Goal: Task Accomplishment & Management: Manage account settings

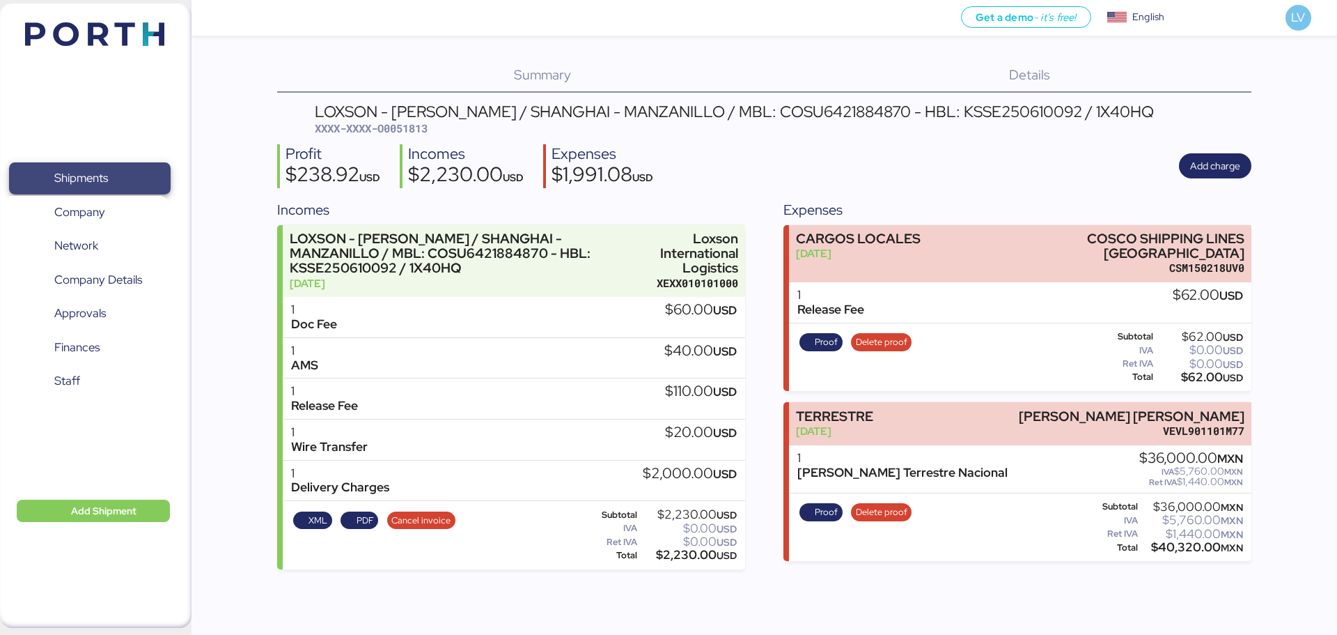
click at [102, 168] on span "Shipments" at bounding box center [90, 178] width 150 height 20
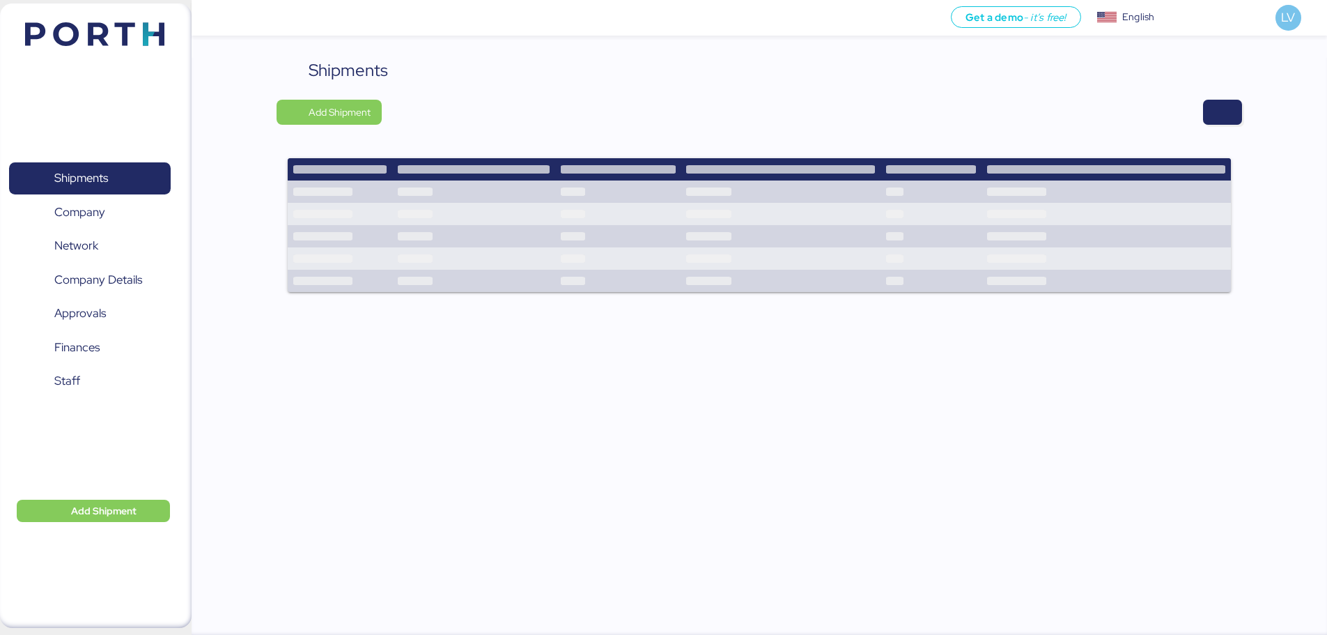
click at [1217, 92] on div "Shipments Add Shipment" at bounding box center [759, 184] width 965 height 252
click at [1220, 114] on span "button" at bounding box center [1222, 112] width 17 height 20
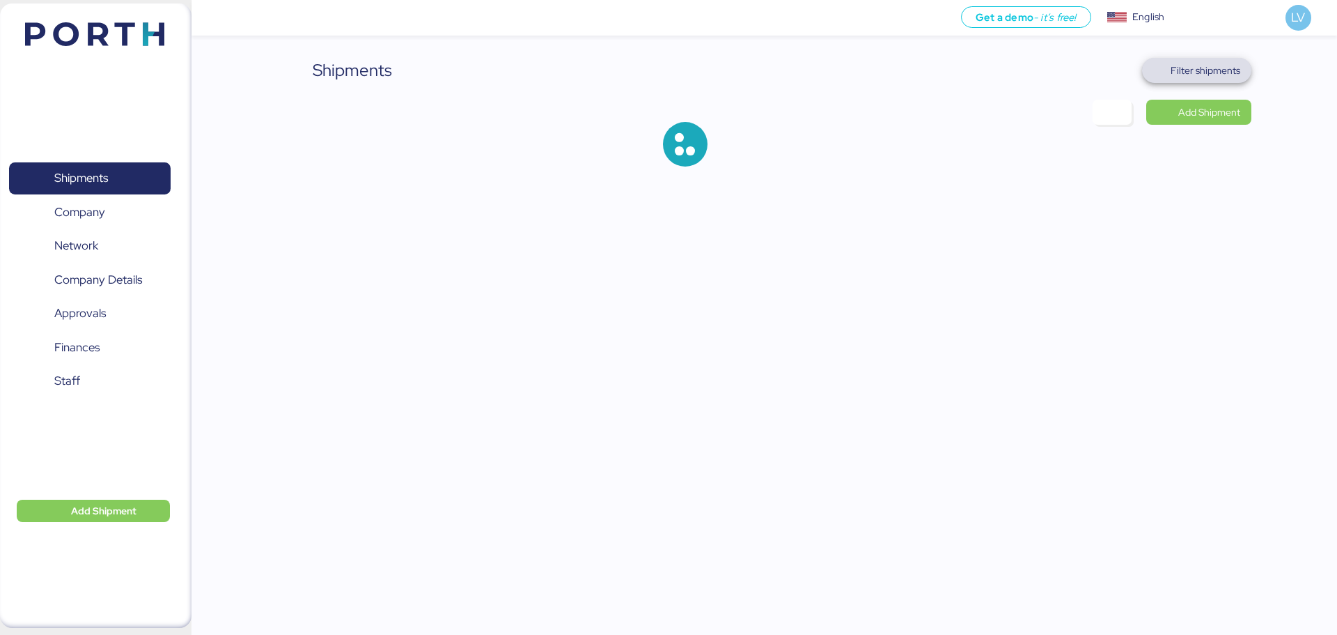
click at [1224, 79] on span "Filter shipments" at bounding box center [1196, 71] width 87 height 20
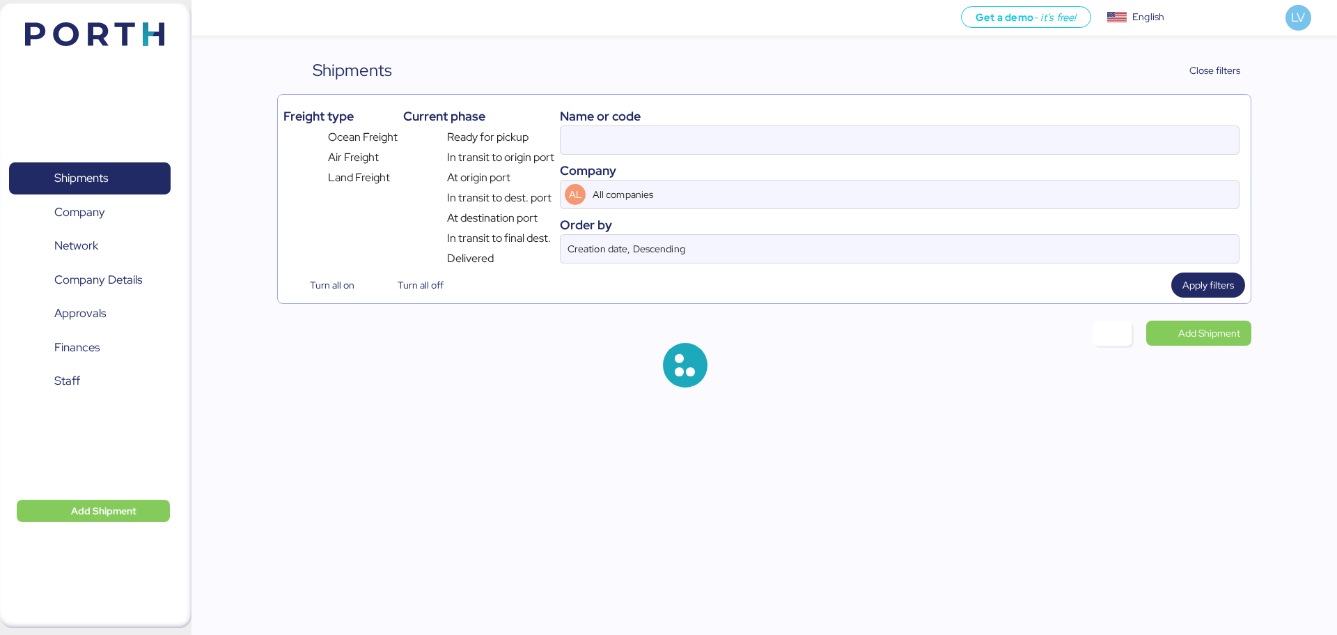
click at [1137, 125] on div "Name or code" at bounding box center [900, 116] width 680 height 19
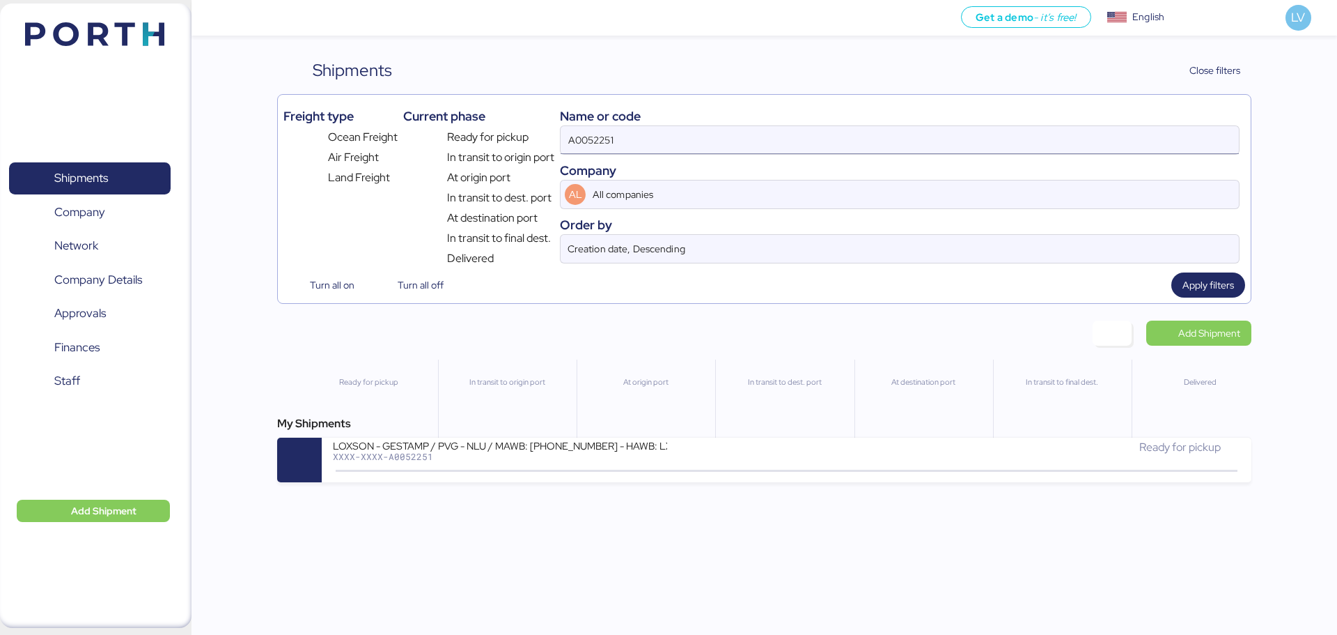
click at [1124, 143] on input "A0052251" at bounding box center [900, 140] width 678 height 28
paste input "O0052272 - 175654"
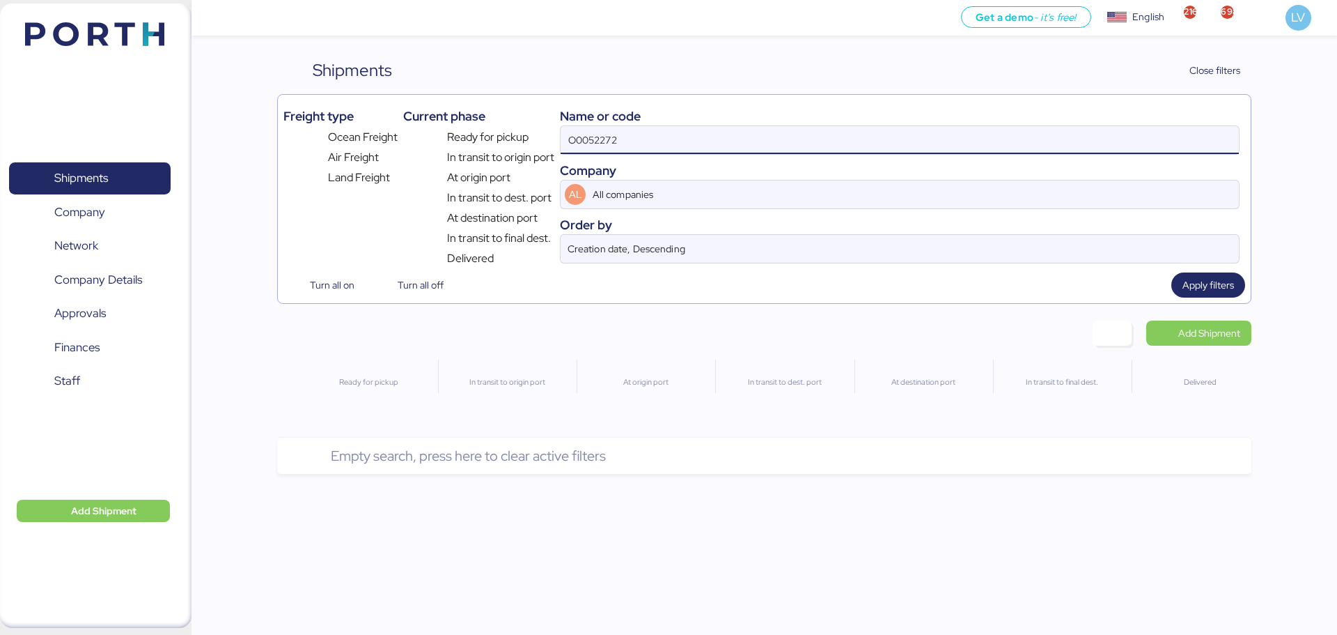
type input "O0052272"
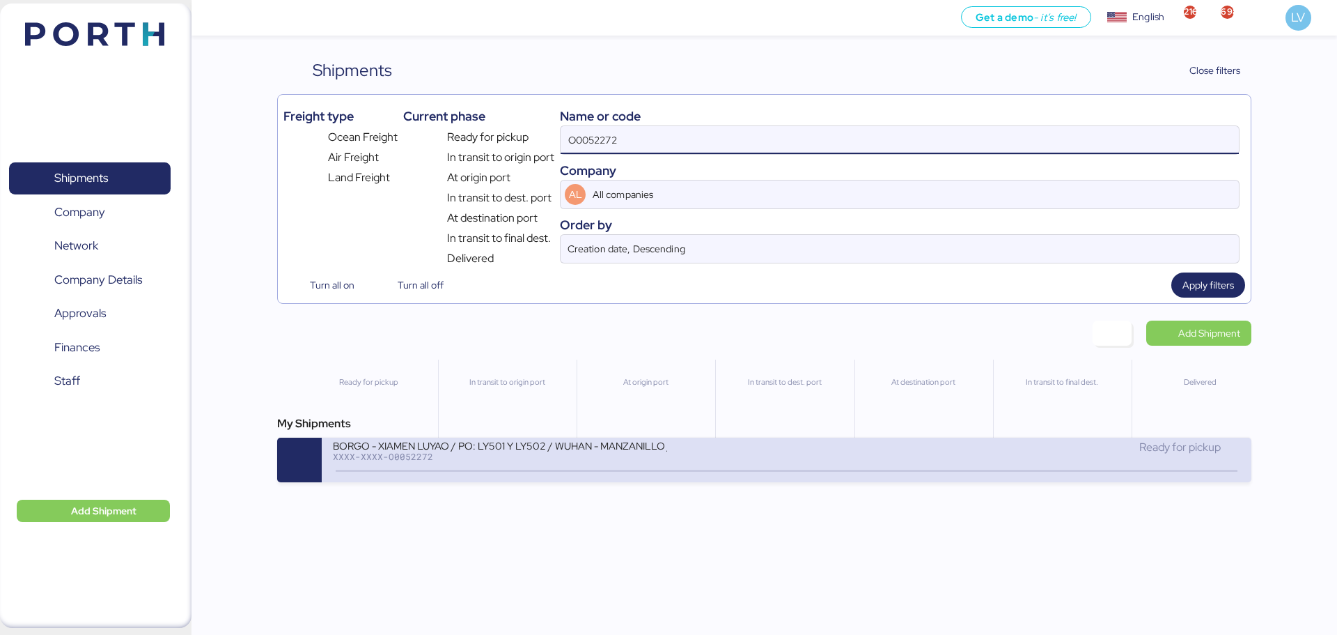
click at [899, 451] on div "Ready for pickup" at bounding box center [1013, 447] width 453 height 17
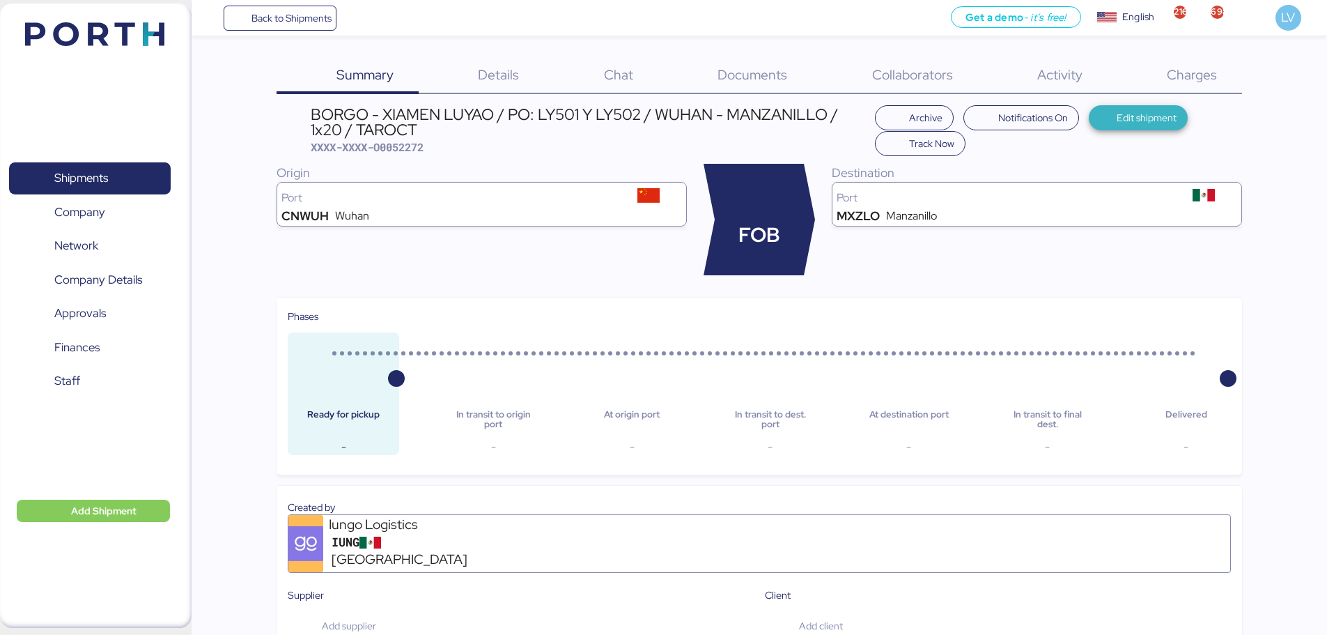
click at [1166, 109] on span "Edit shipment" at bounding box center [1147, 117] width 60 height 17
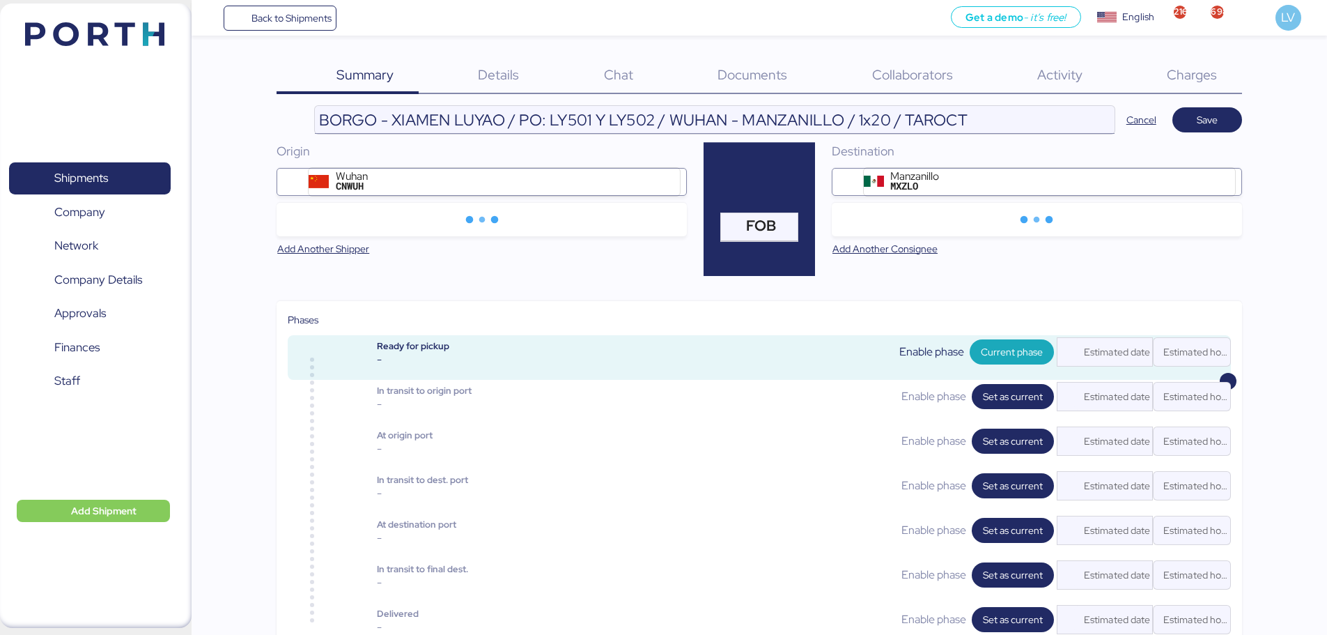
click at [984, 111] on input "BORGO - XIAMEN LUYAO / PO: LY501 Y LY502 / WUHAN - MANZANILLO / 1x20 / TAROCT" at bounding box center [715, 120] width 800 height 28
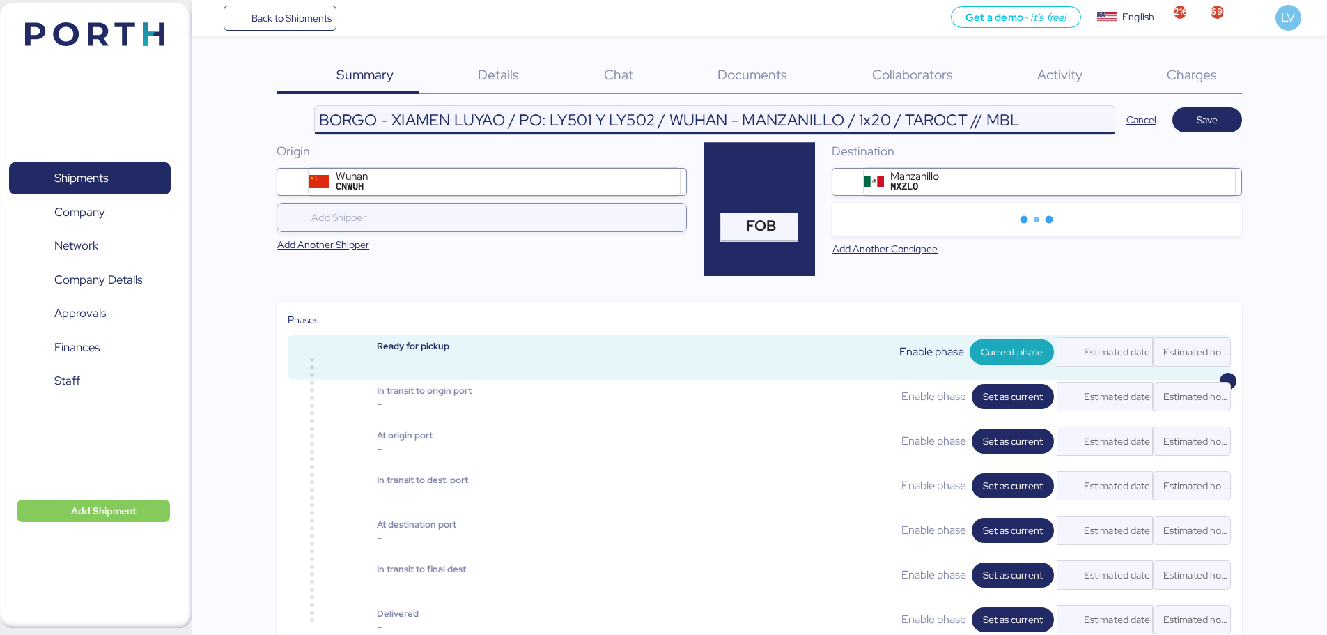
paste input "260515433"
type input "BORGO - XIAMEN LUYAO / PO: LY501 Y LY502 / WUHAN - MANZANILLO / 1x20 / TAROCT /…"
click at [1226, 123] on span "Save" at bounding box center [1206, 120] width 47 height 20
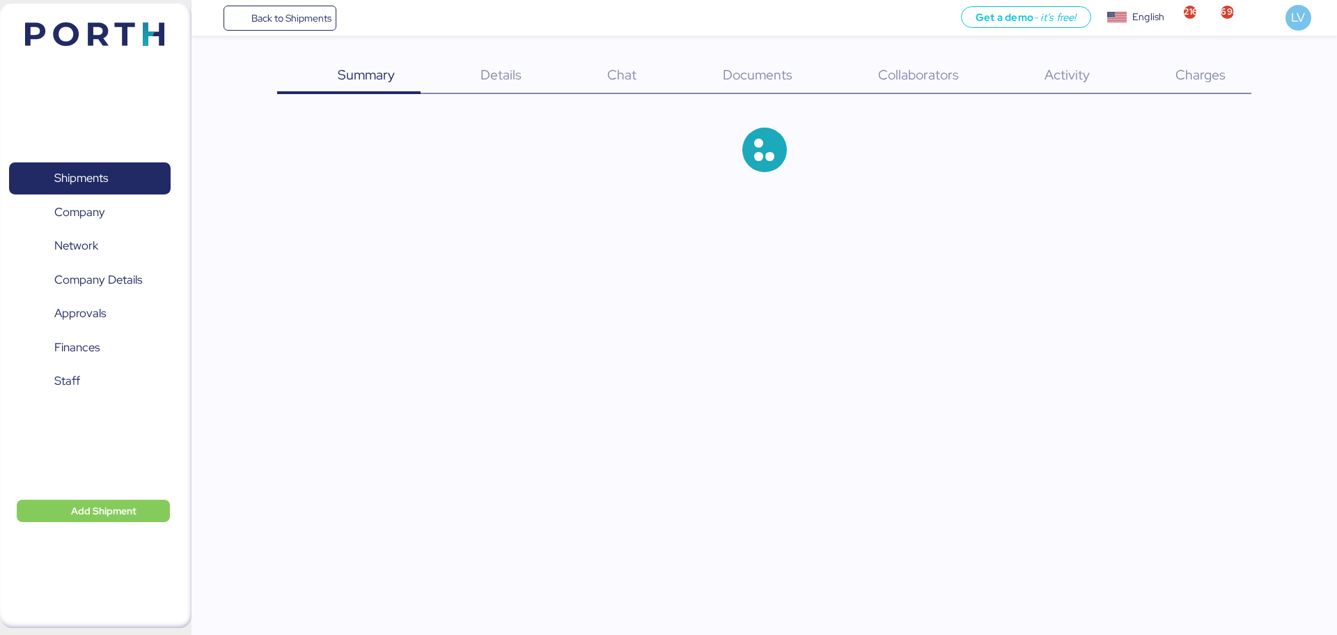
click at [468, 70] on div "Details 0" at bounding box center [484, 76] width 127 height 36
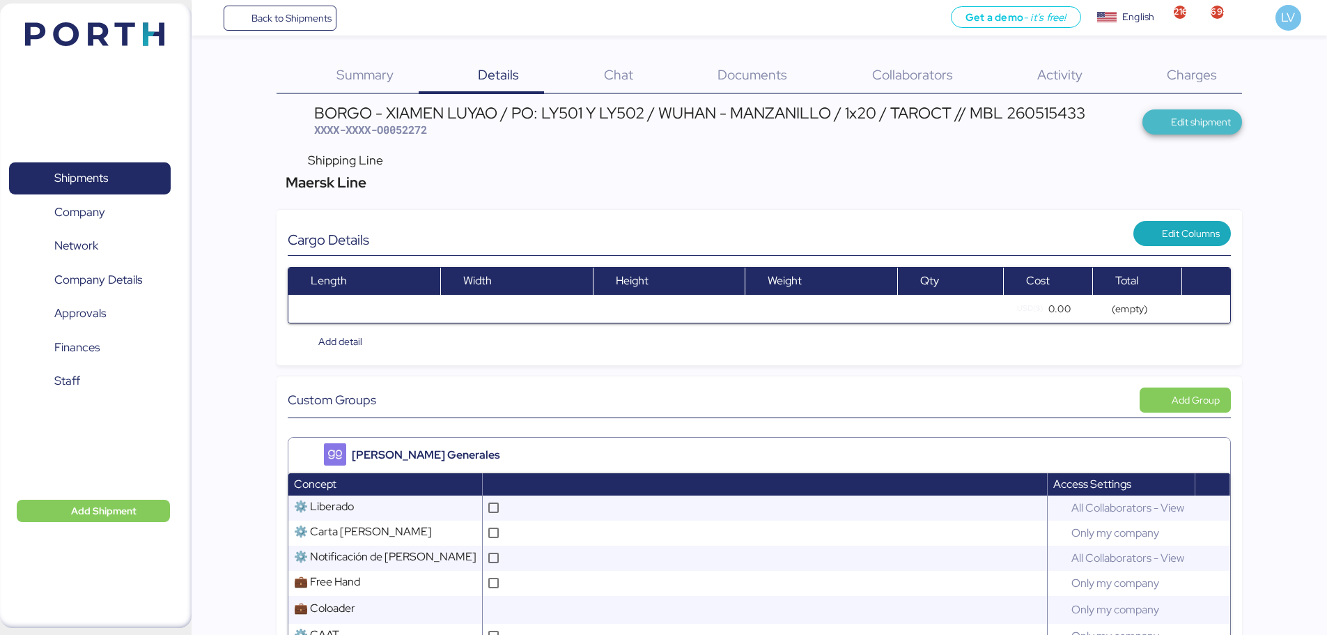
click at [1205, 109] on span "Edit shipment" at bounding box center [1192, 121] width 100 height 25
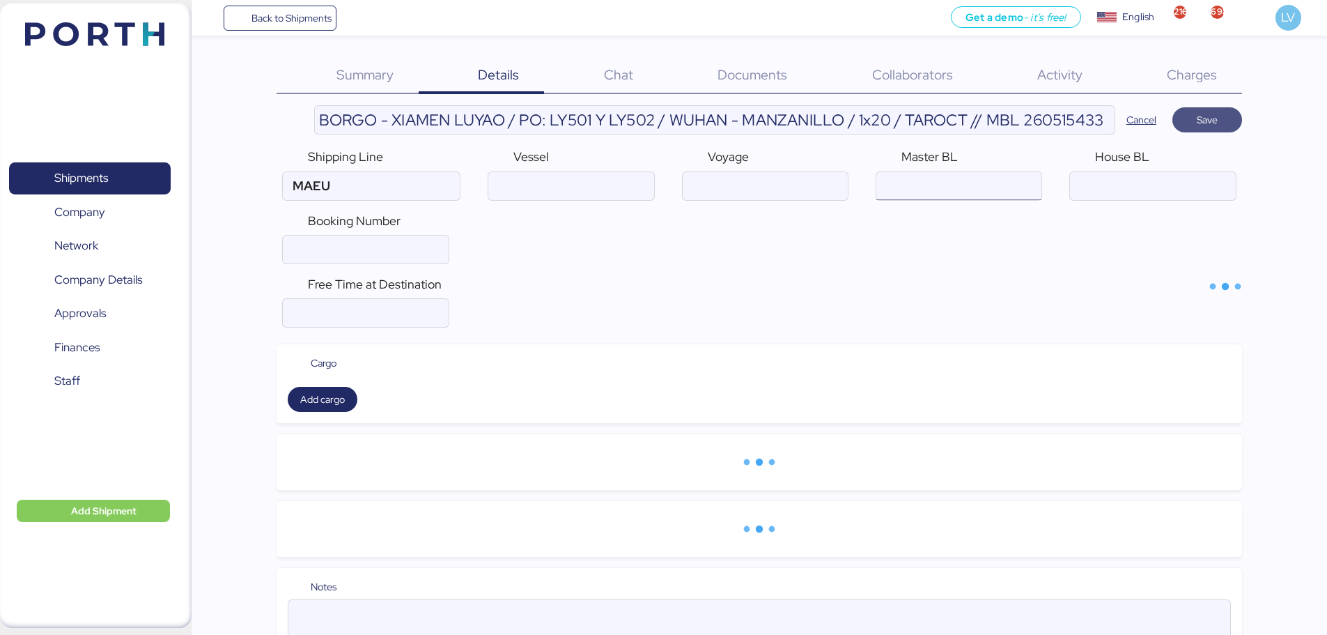
type input "Maersk Line"
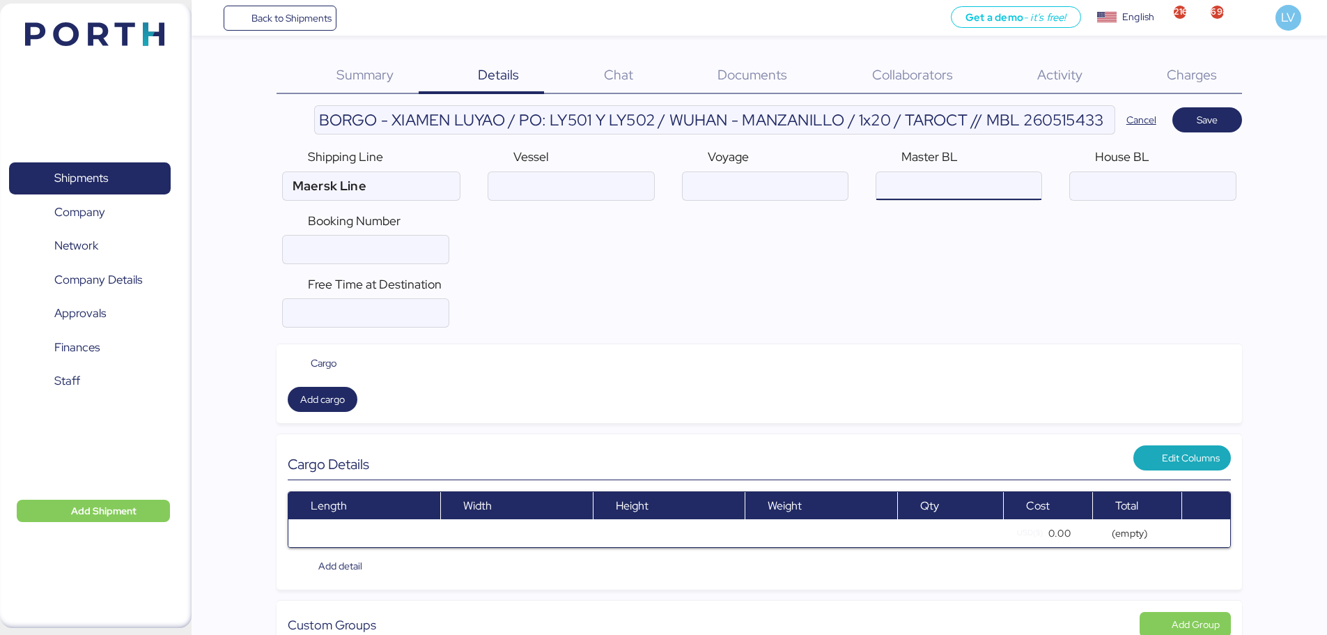
click at [1030, 181] on input "ocean" at bounding box center [958, 186] width 165 height 28
paste input "260515433"
type input "260515433"
click at [1110, 190] on input "ocean" at bounding box center [1152, 186] width 165 height 28
paste input "SZSD25101020"
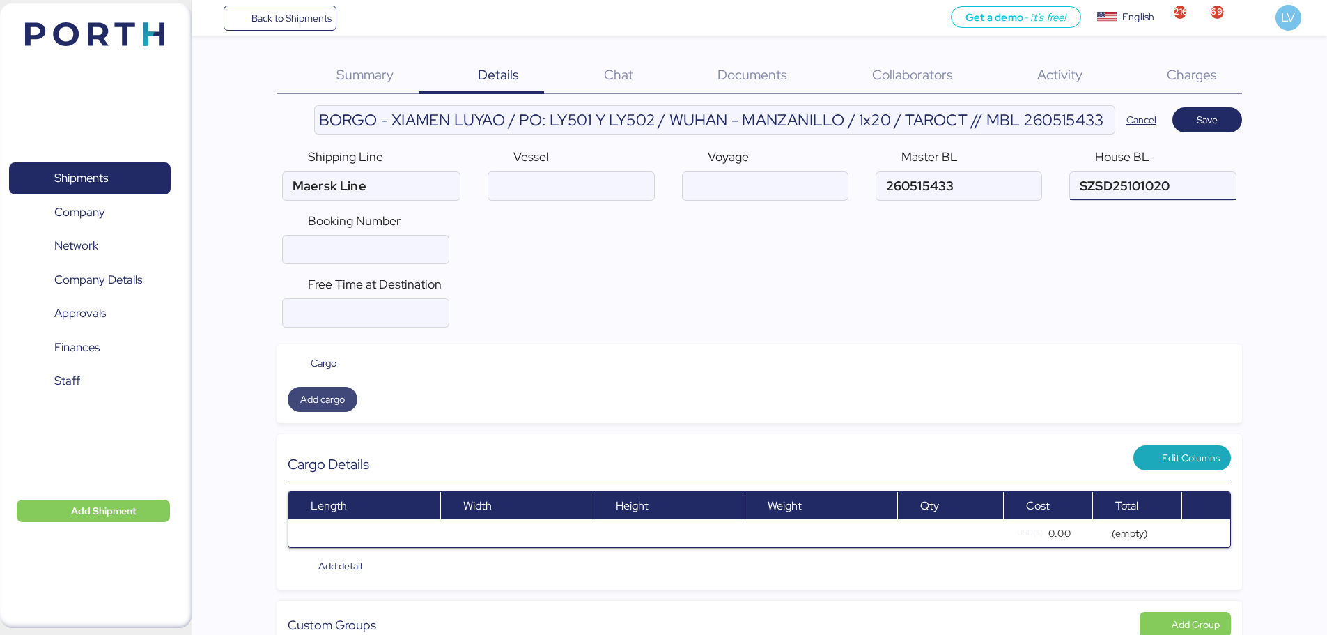
type input "SZSD25101020"
click at [329, 396] on span "Add cargo" at bounding box center [322, 399] width 45 height 17
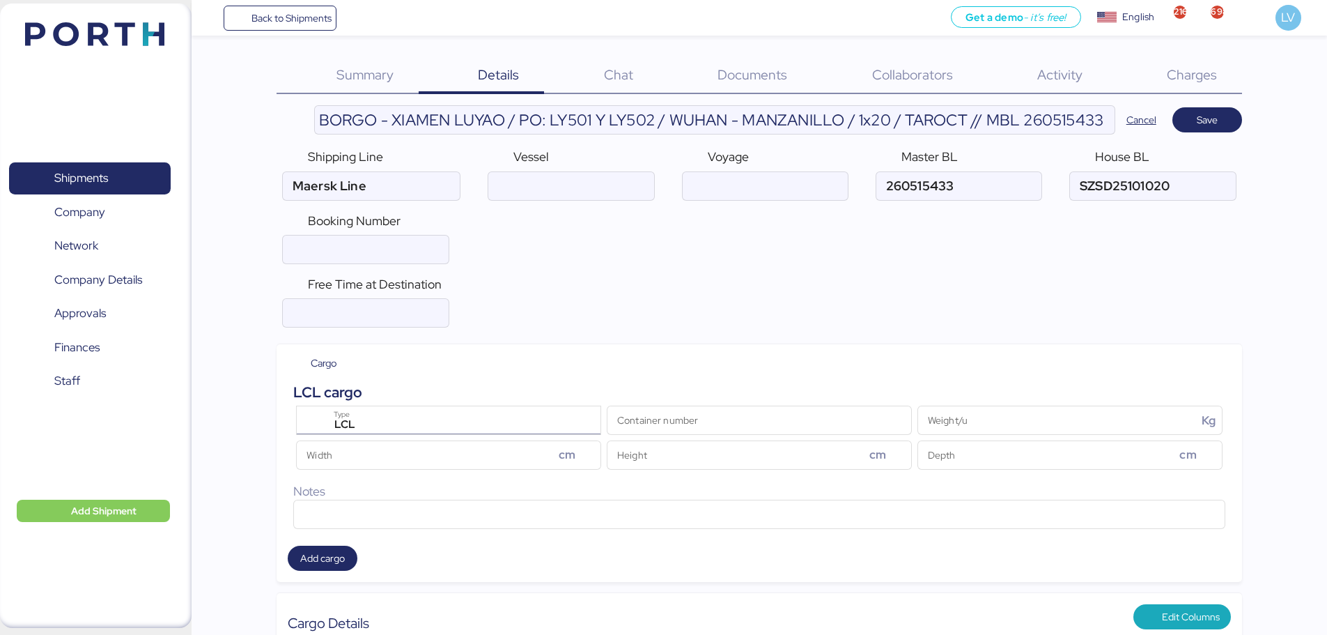
click at [559, 428] on div "LCL" at bounding box center [450, 425] width 249 height 18
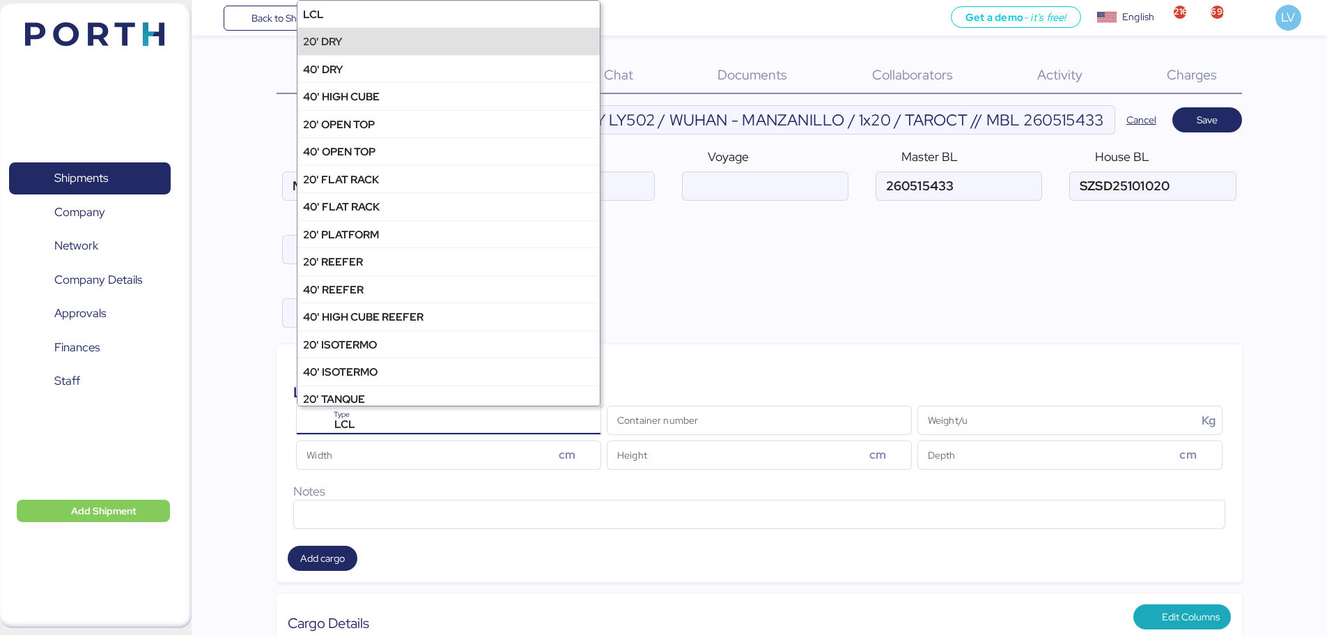
click at [514, 33] on div "20' DRY" at bounding box center [448, 40] width 302 height 27
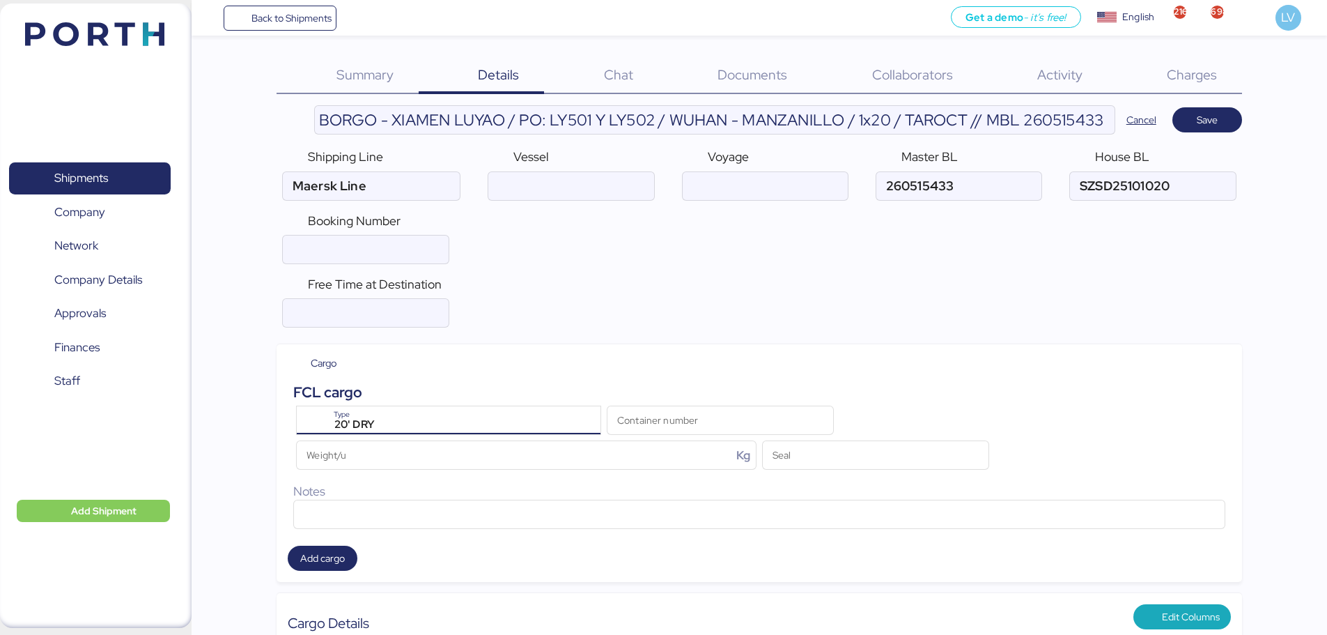
click at [659, 399] on div "FCL cargo" at bounding box center [759, 392] width 932 height 22
click at [660, 415] on input "Container number" at bounding box center [720, 420] width 226 height 28
paste input "MRKU9436283"
type input "MRKU9436283"
click at [798, 446] on input "Seal" at bounding box center [876, 455] width 226 height 28
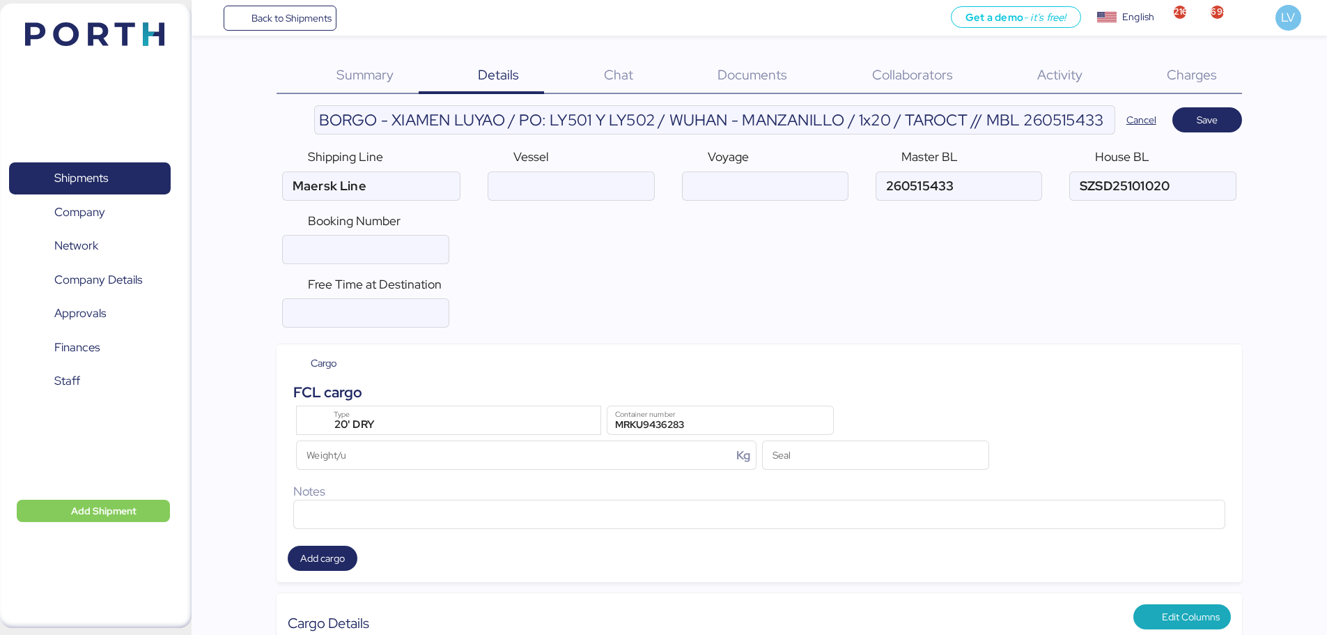
click at [661, 436] on div at bounding box center [720, 441] width 226 height 14
click at [661, 434] on input "MRKU9436283" at bounding box center [720, 420] width 226 height 28
click at [644, 451] on input "Weight/u Kg" at bounding box center [514, 455] width 435 height 28
type input "24000"
click at [848, 455] on input "Seal" at bounding box center [876, 455] width 226 height 28
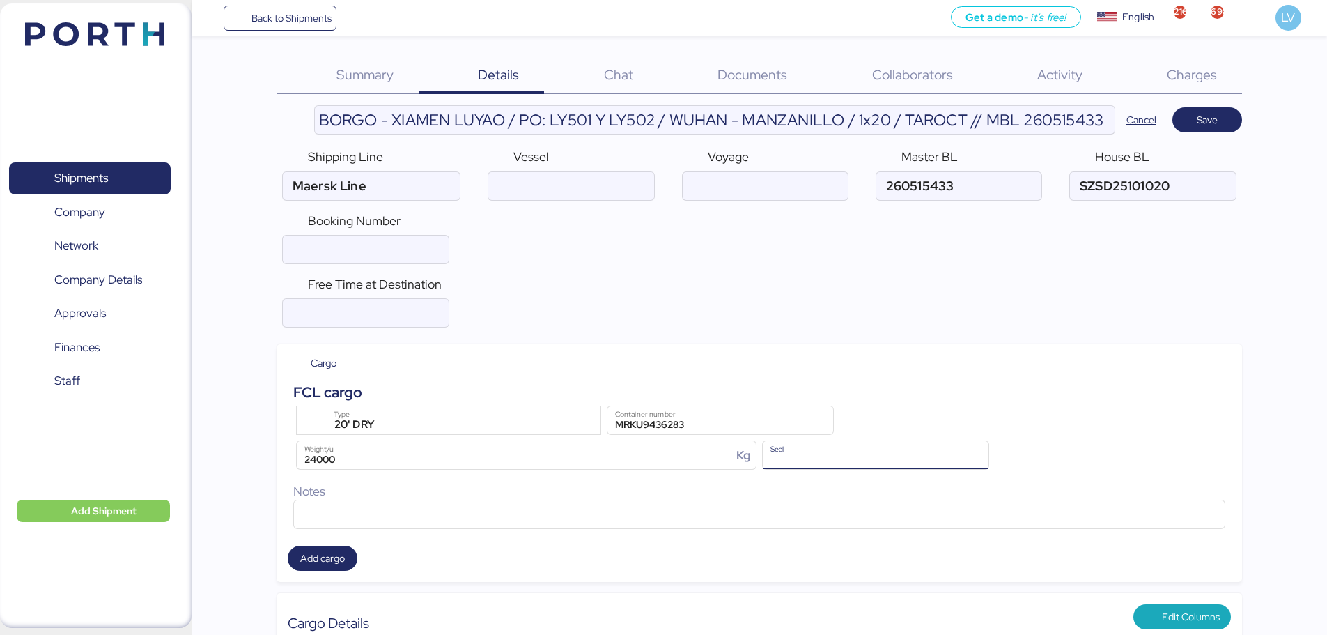
paste input "260515433"
type input "260515433"
click at [800, 468] on input "260515433" at bounding box center [876, 455] width 226 height 28
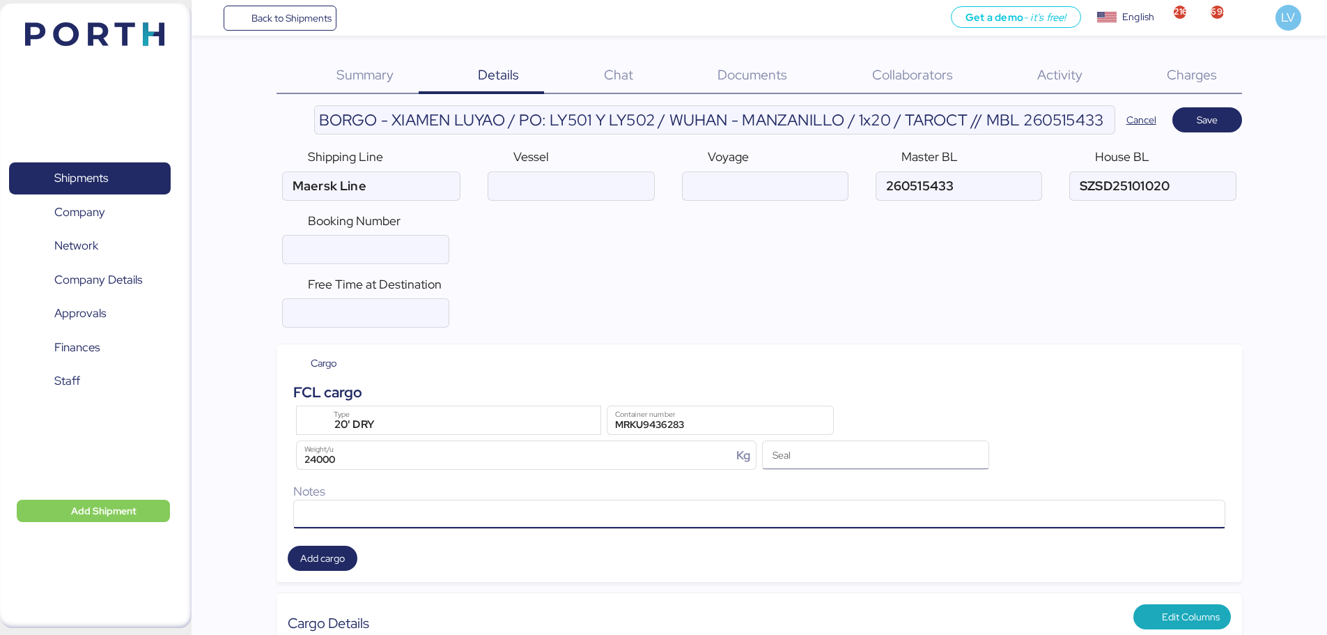
paste input "260515433"
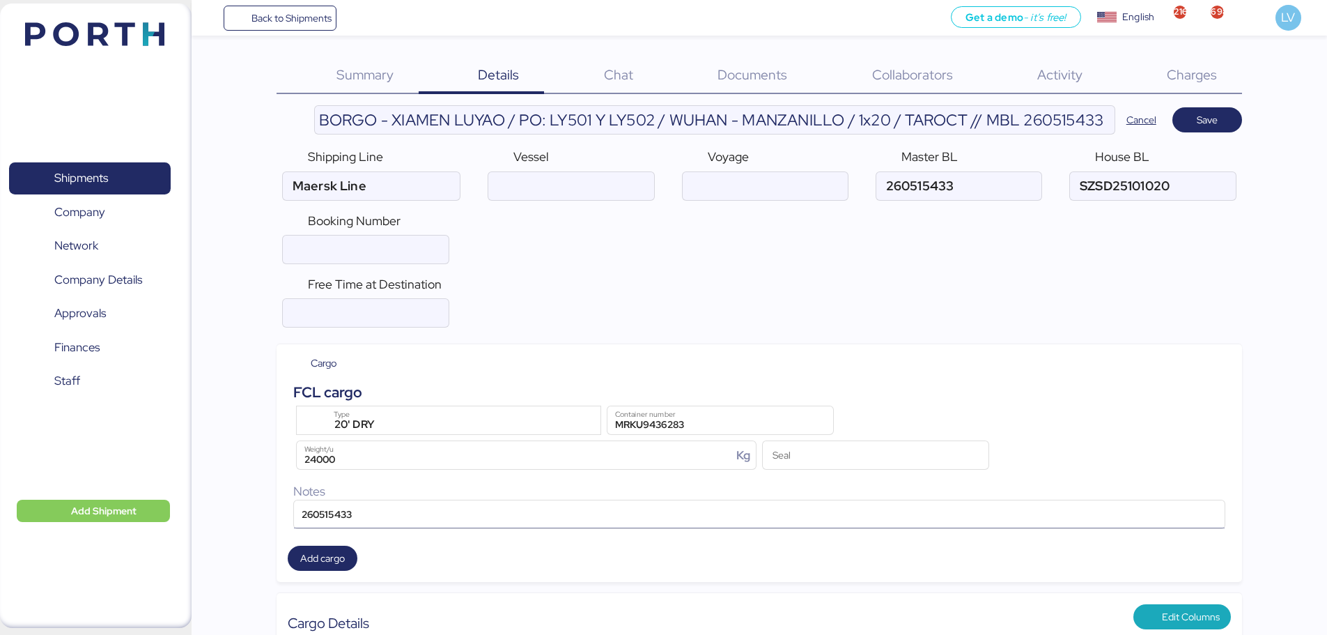
click at [322, 506] on input "260515433" at bounding box center [759, 514] width 931 height 28
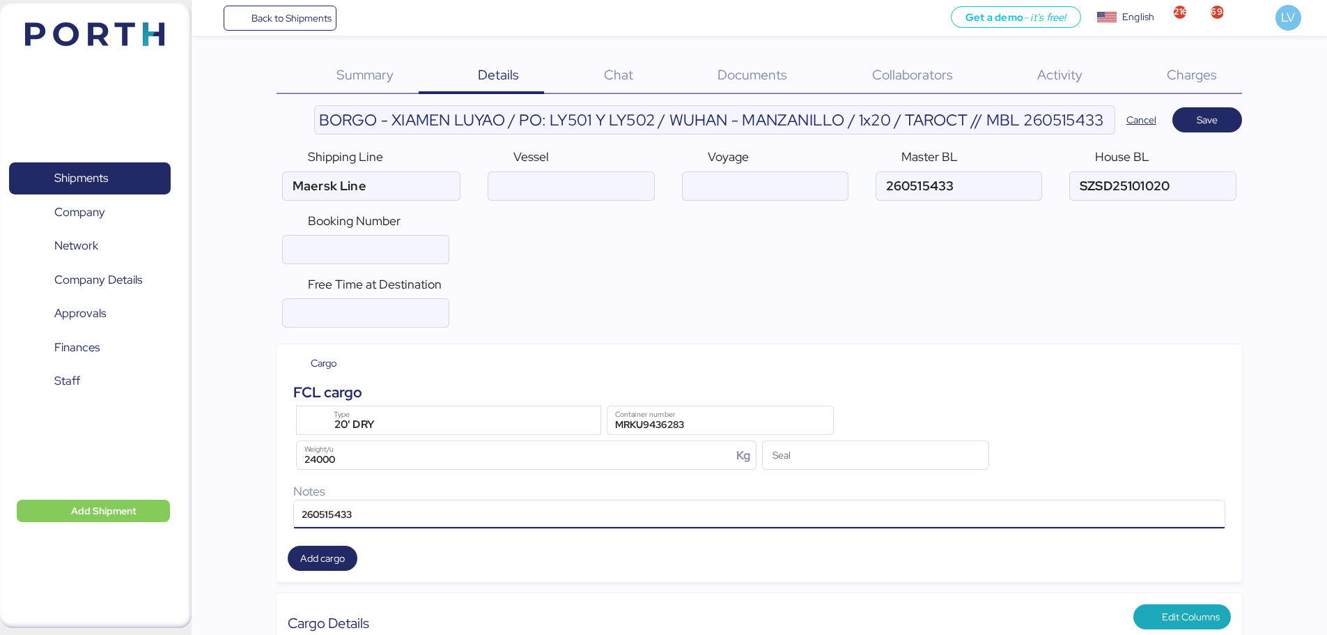
click at [322, 506] on input "260515433" at bounding box center [759, 514] width 931 height 28
paste input "MRKU9436283/ML-CN5686828/20'GP/19CRATES/24000.000KGS/10.0000CBM"
click at [422, 517] on input "MRKU9436283/ML-CN5686828/20'GP/19CRATES/24000.000KGS/10.0000CBM" at bounding box center [759, 514] width 931 height 28
type input "MRKU9436283//20'GP/19CRATES/24000.000KGS/10.0000CBM"
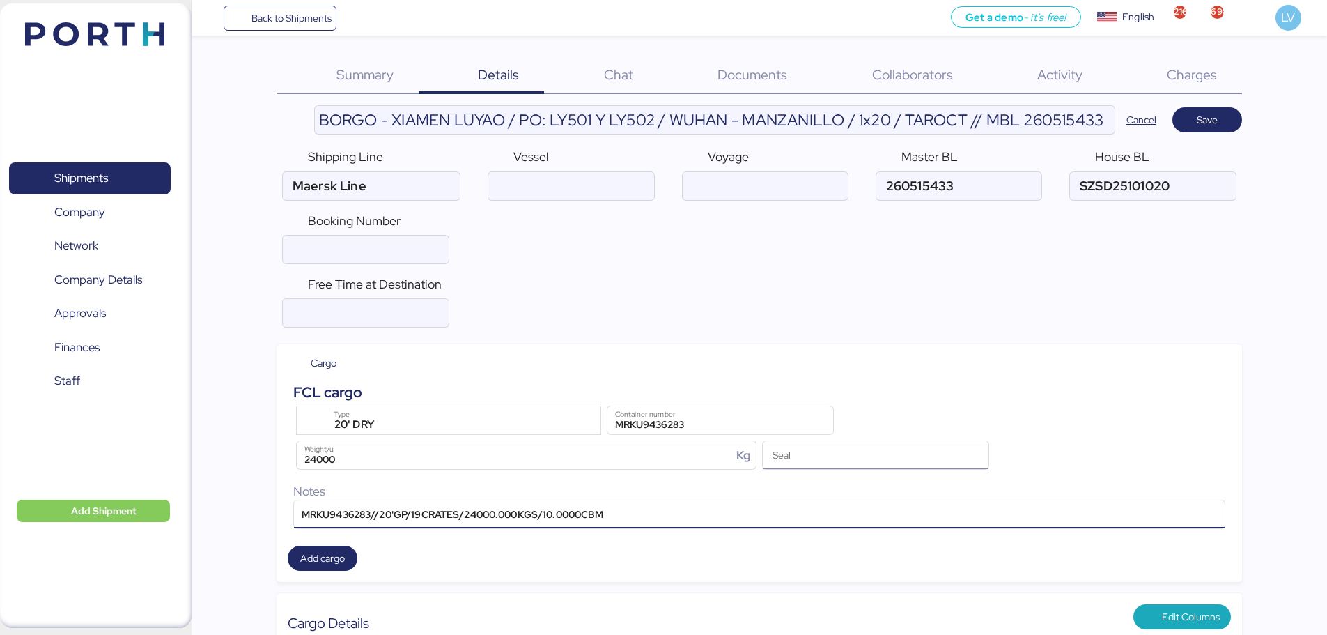
click at [844, 466] on input "Seal" at bounding box center [876, 455] width 226 height 28
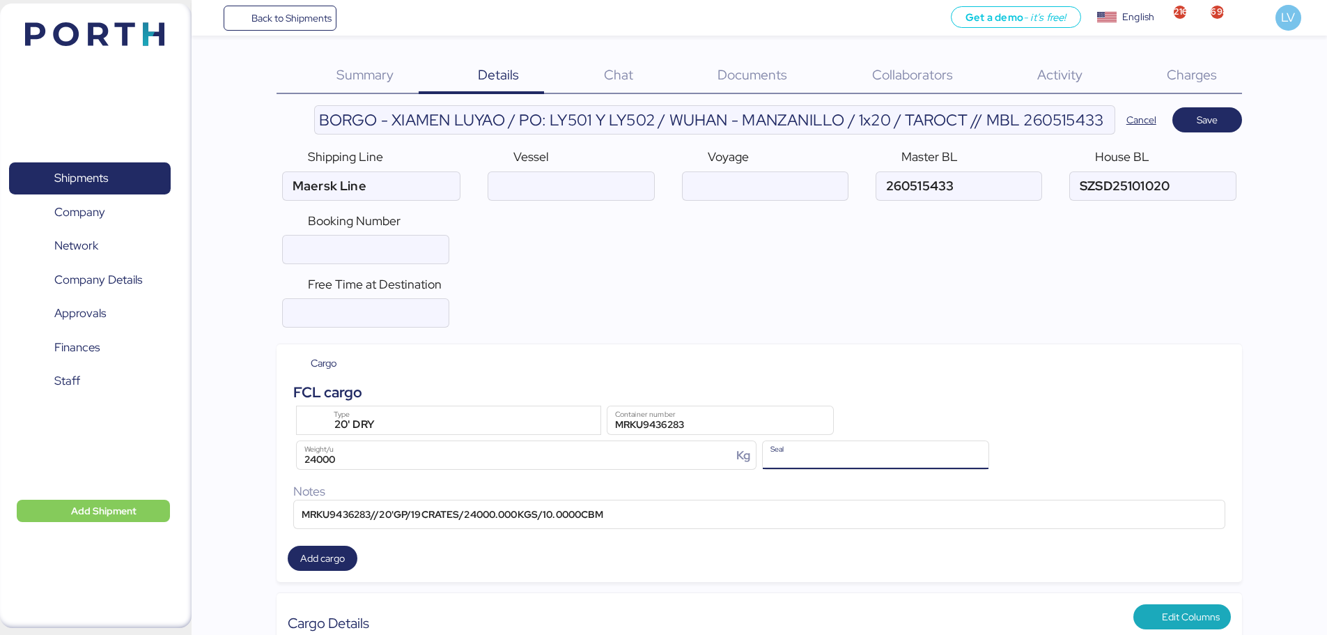
paste input "ML-CN5686828"
type input "ML-CN5686828"
click at [759, 499] on div "MRKU9436283//20'GP/19CRATES/24000.000KGS/10.0000CBM" at bounding box center [759, 513] width 932 height 29
click at [759, 500] on input "MRKU9436283//20'GP/19CRATES/24000.000KGS/10.0000CBM" at bounding box center [759, 514] width 931 height 28
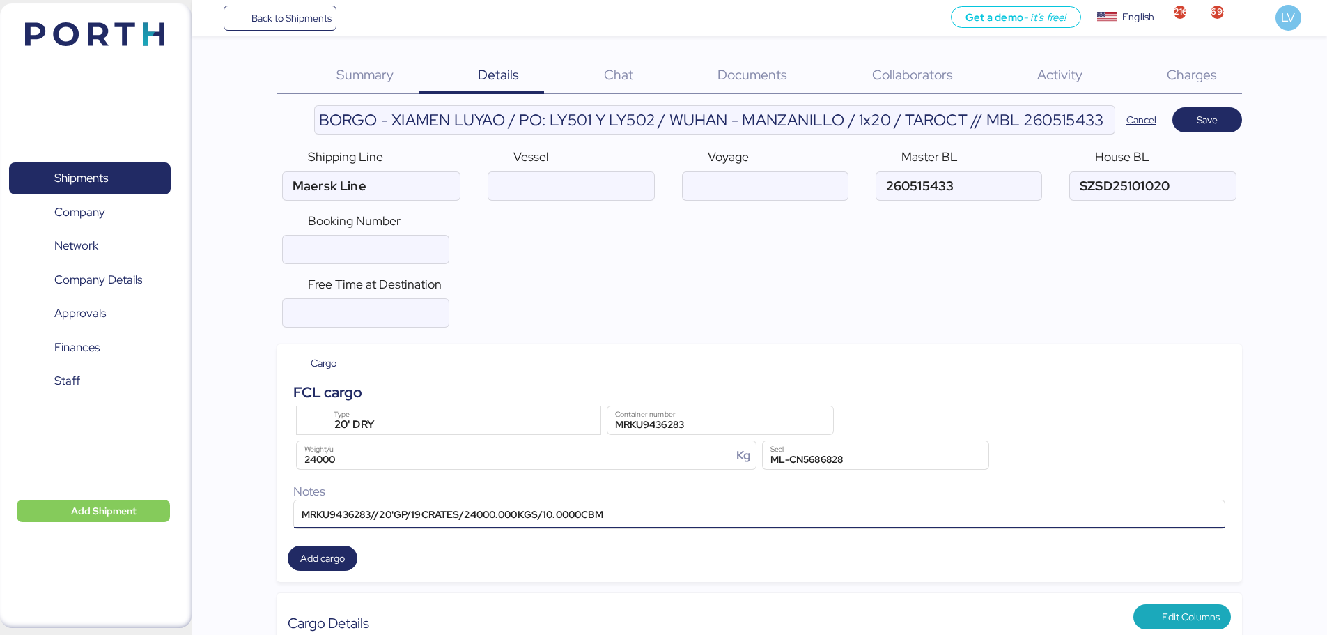
click at [762, 502] on input "MRKU9436283//20'GP/19CRATES/24000.000KGS/10.0000CBM" at bounding box center [759, 514] width 931 height 28
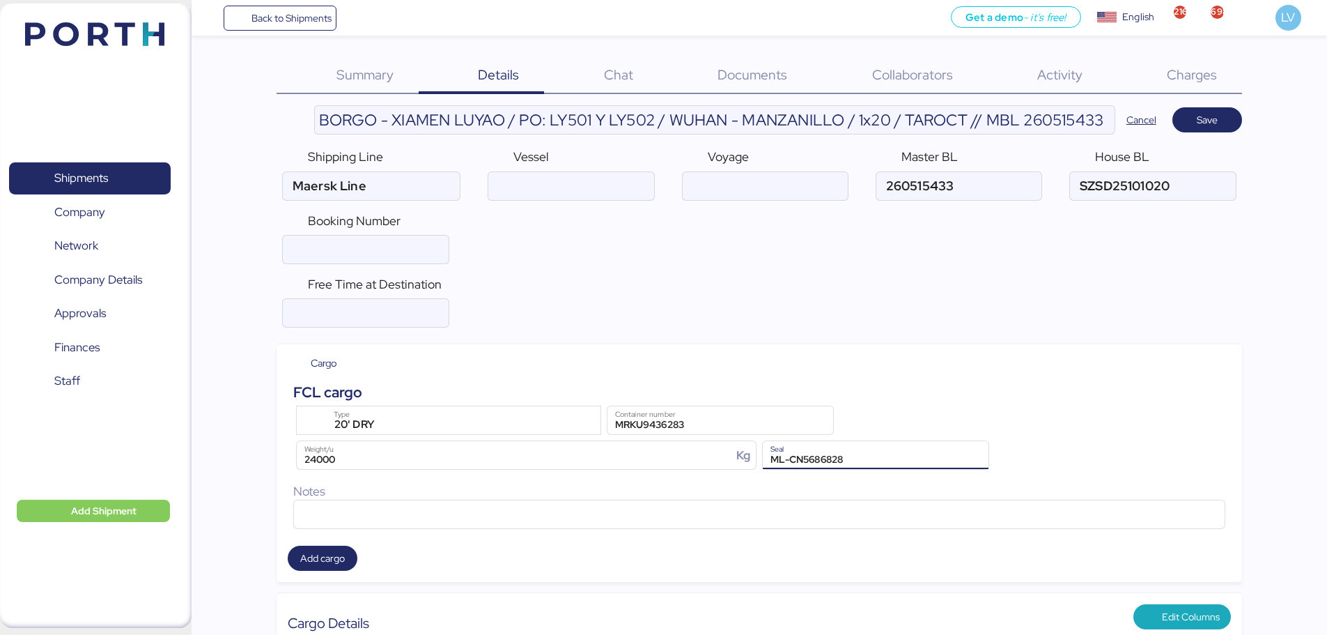
click at [906, 458] on input "ML-CN5686828" at bounding box center [876, 455] width 226 height 28
click at [1234, 117] on span "Save" at bounding box center [1207, 119] width 70 height 25
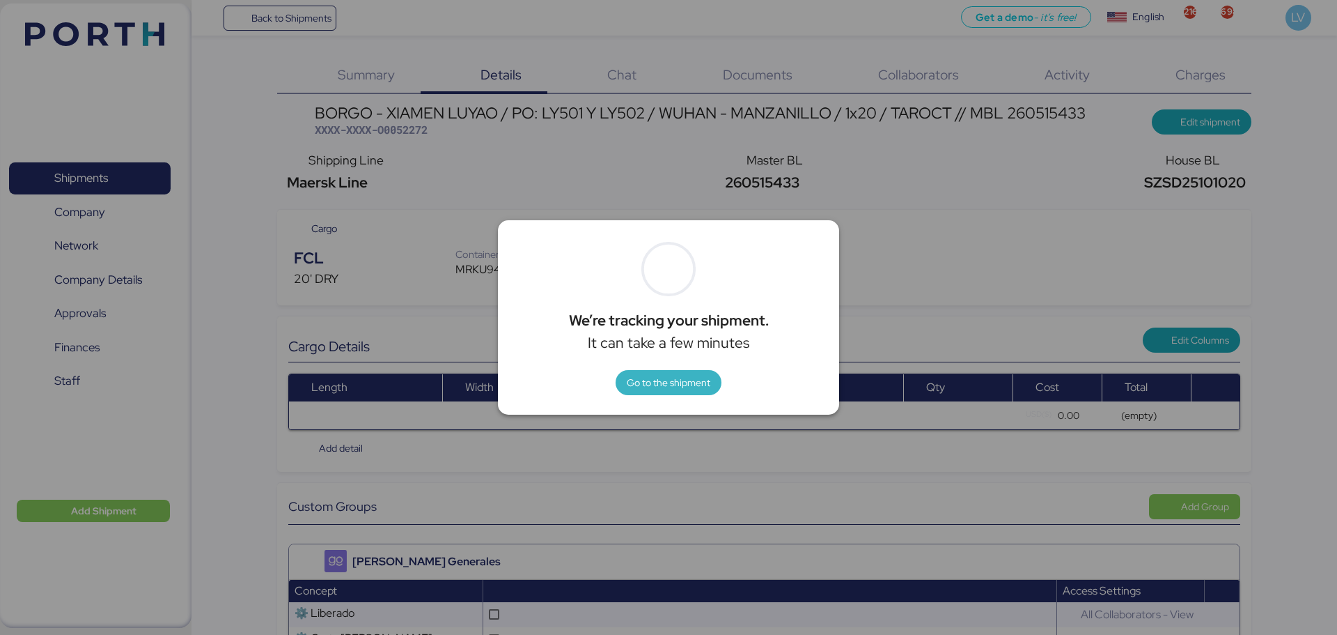
click at [667, 382] on span "Go to the shipment" at bounding box center [669, 382] width 84 height 17
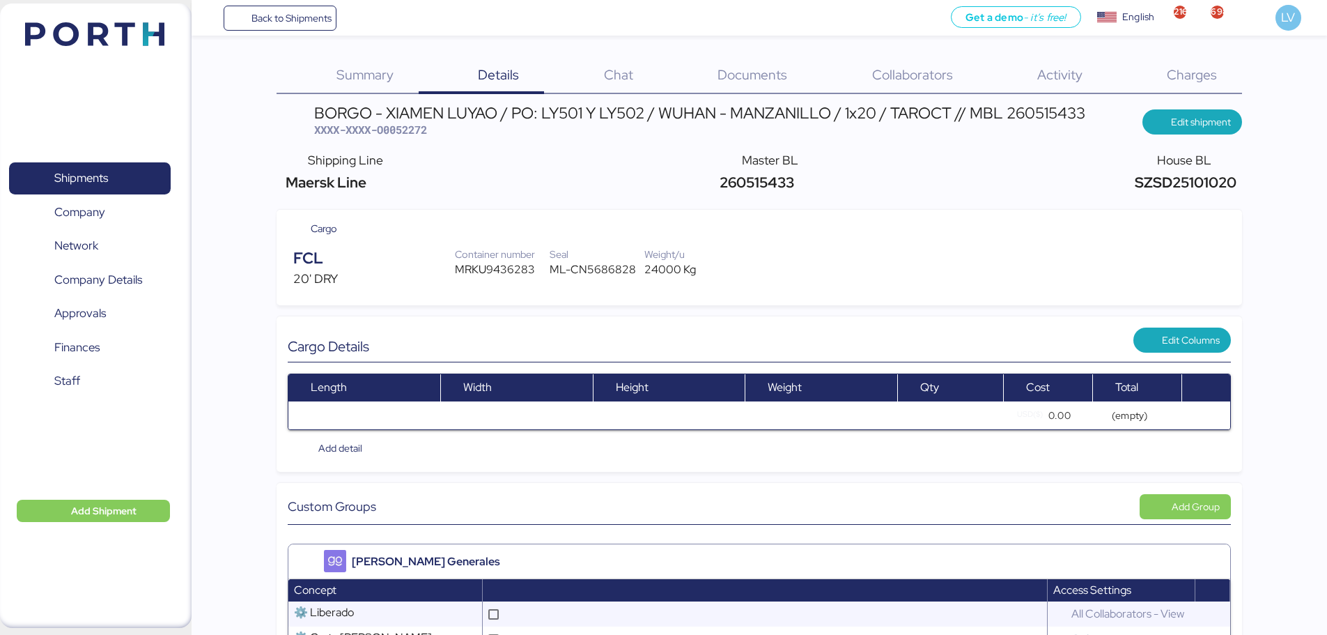
click at [765, 181] on span "260515433" at bounding box center [755, 182] width 78 height 19
copy span "260515433"
